Goal: Transaction & Acquisition: Subscribe to service/newsletter

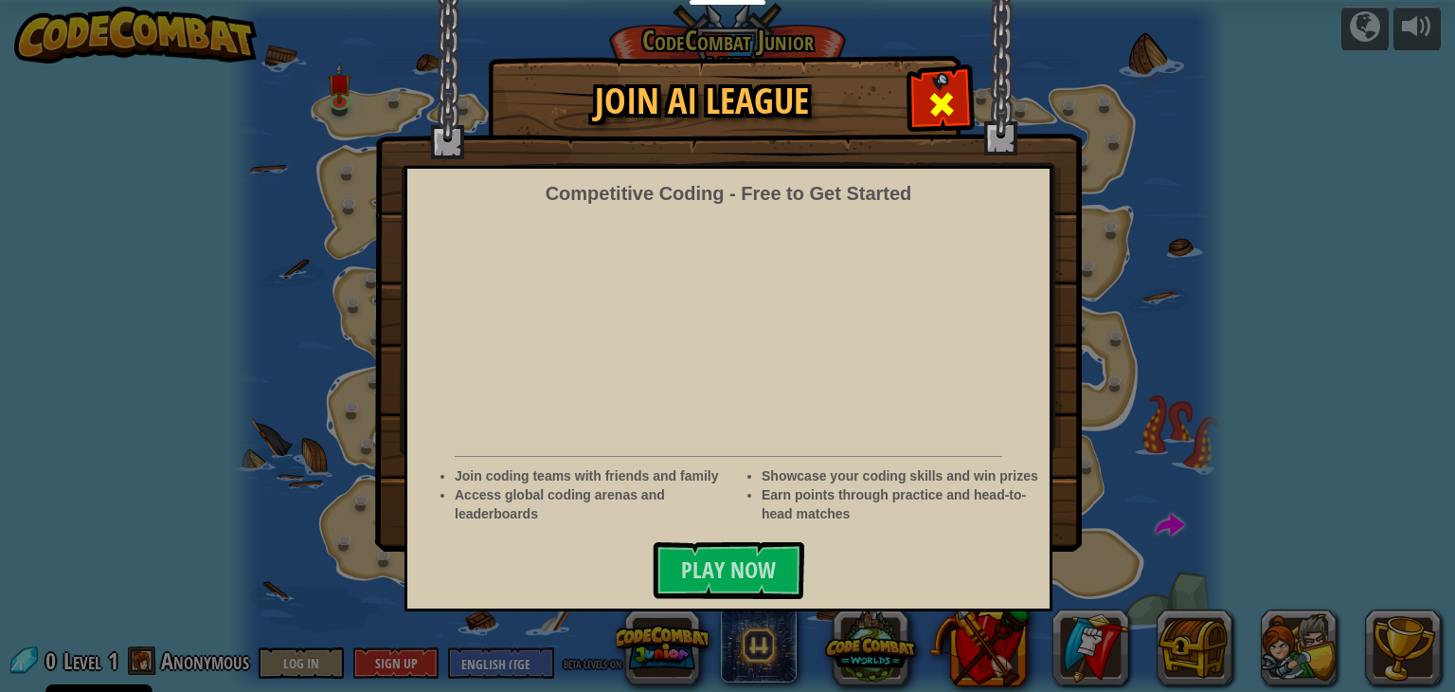
click at [948, 124] on div at bounding box center [942, 102] width 60 height 60
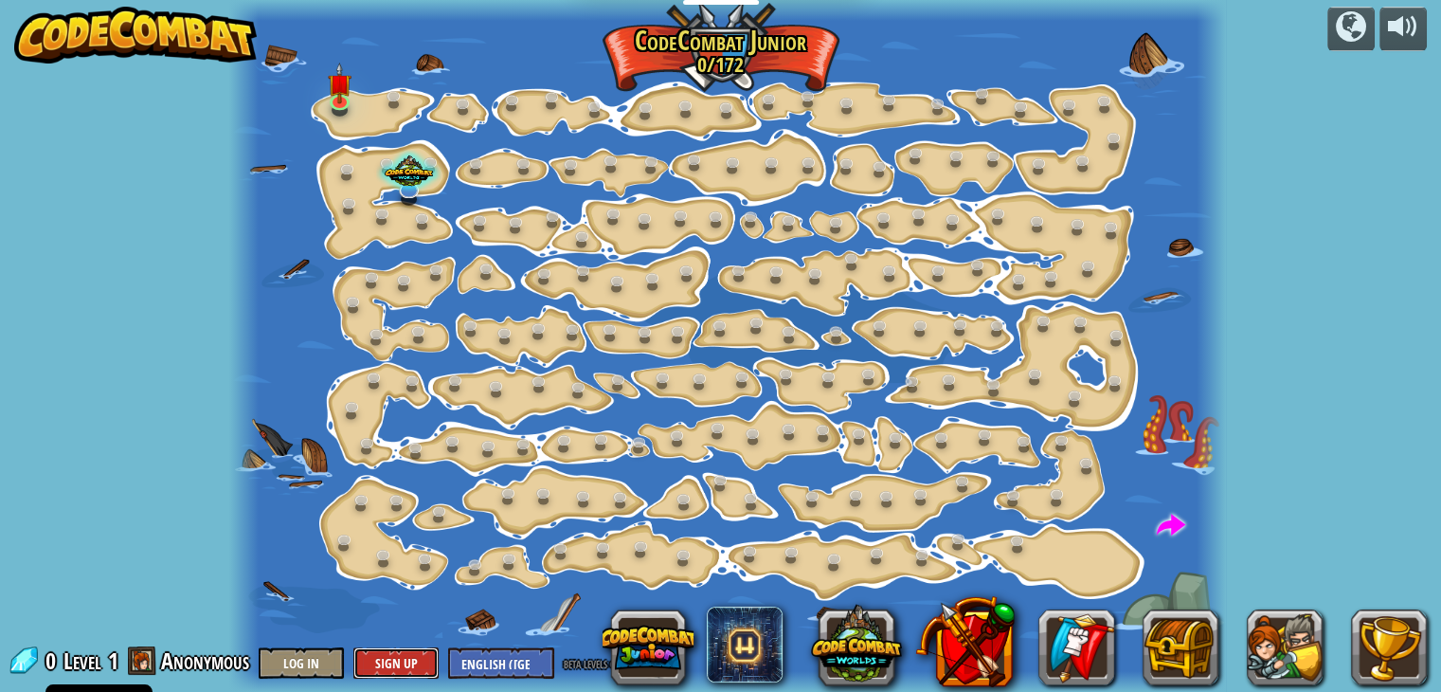
click at [371, 657] on button "Sign Up" at bounding box center [395, 662] width 85 height 31
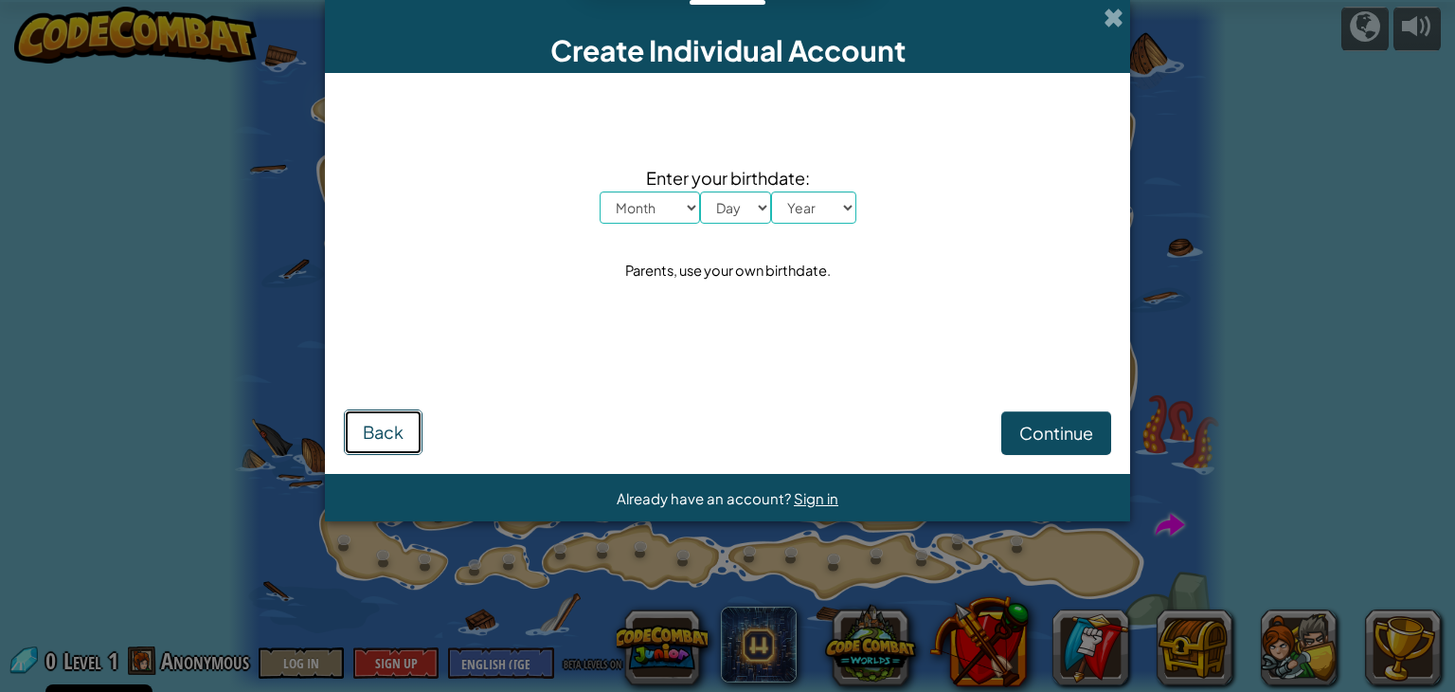
click at [383, 436] on span "Back" at bounding box center [383, 432] width 41 height 22
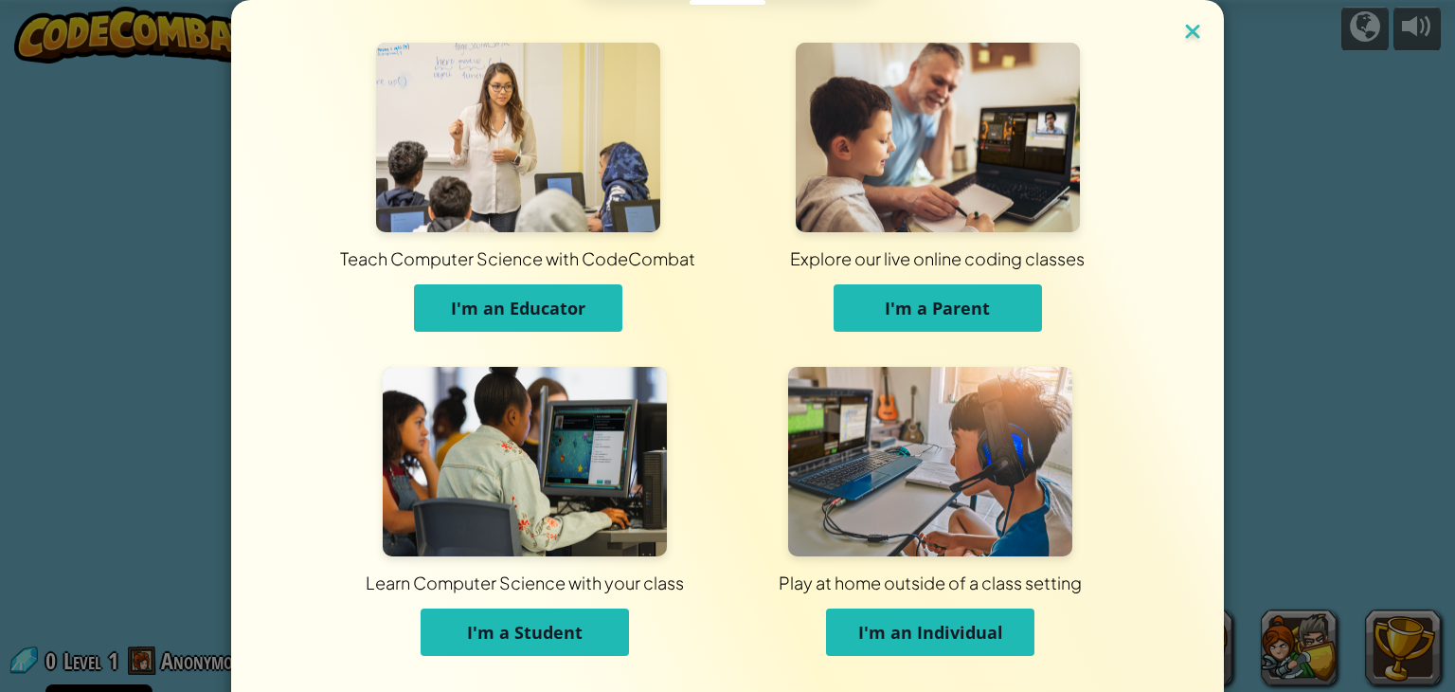
click at [1183, 32] on img at bounding box center [1193, 33] width 25 height 28
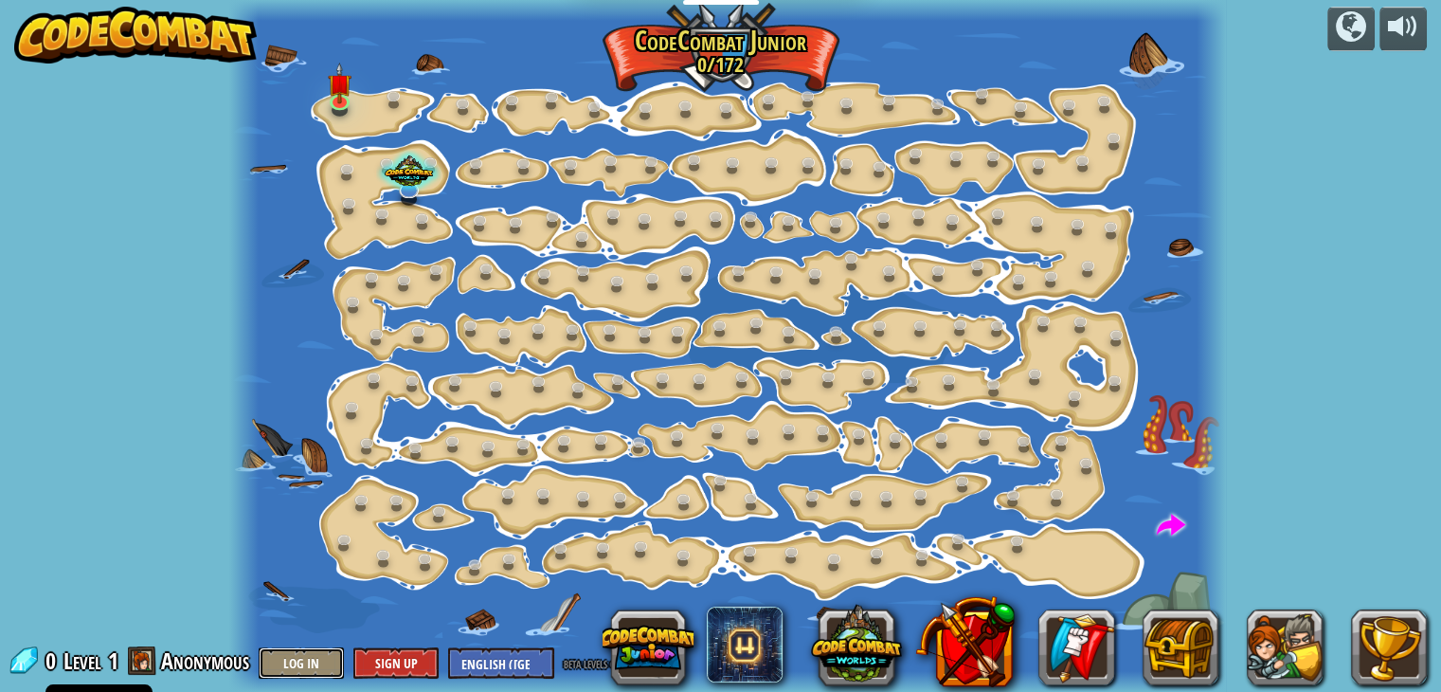
click at [287, 668] on button "Log In" at bounding box center [301, 662] width 85 height 31
